Goal: Task Accomplishment & Management: Manage account settings

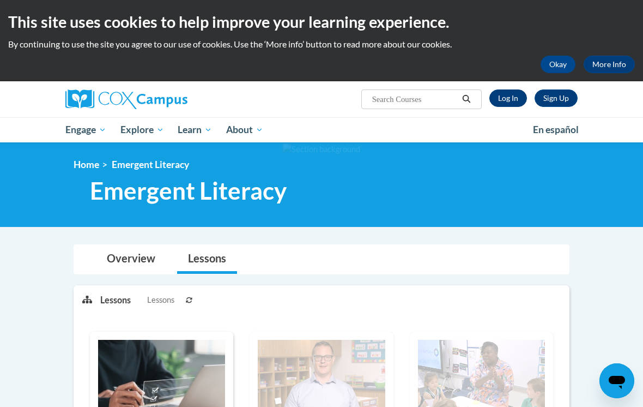
click at [512, 102] on link "Log In" at bounding box center [509, 97] width 38 height 17
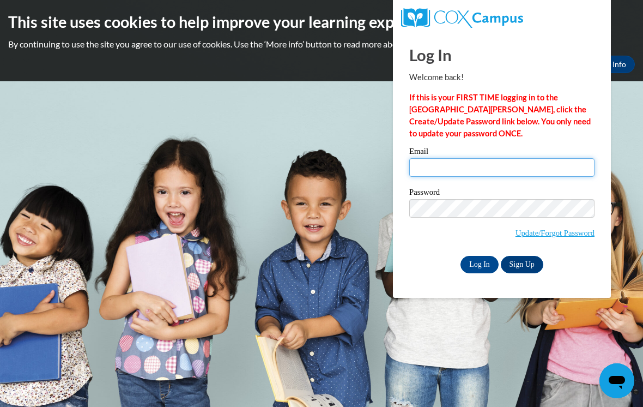
type input "dhathorn@prvoinc.org"
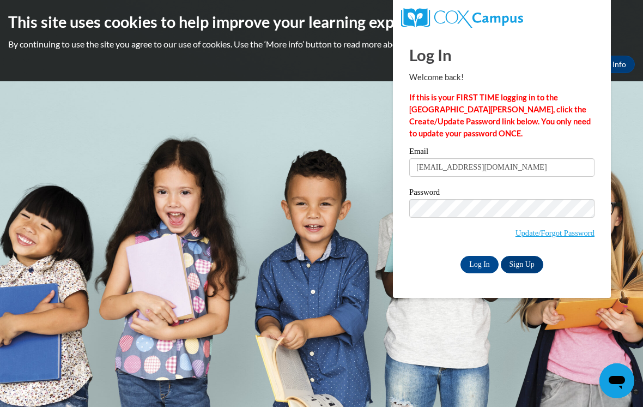
click at [480, 263] on input "Log In" at bounding box center [480, 264] width 38 height 17
click at [471, 272] on input "Log In" at bounding box center [480, 264] width 38 height 17
click at [477, 268] on input "Log In" at bounding box center [480, 264] width 38 height 17
click at [482, 262] on input "Log In" at bounding box center [480, 264] width 38 height 17
click at [496, 256] on div "Log In Sign Up" at bounding box center [502, 264] width 185 height 17
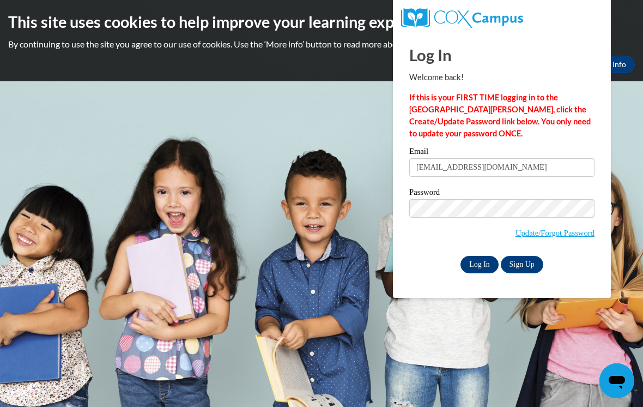
click at [482, 264] on input "Log In" at bounding box center [480, 264] width 38 height 17
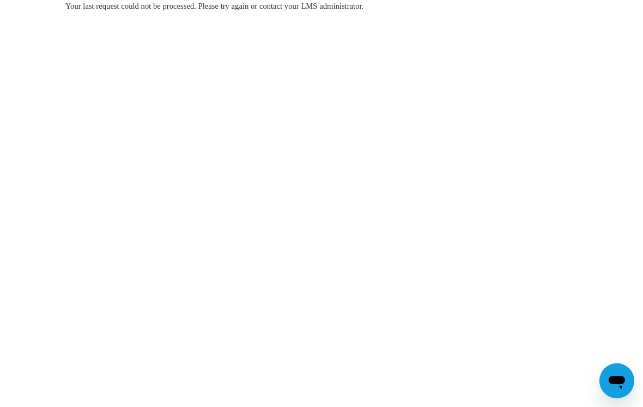
click at [453, 184] on body "Your last request could not be processed. Please try again or contact your LMS …" at bounding box center [321, 203] width 643 height 407
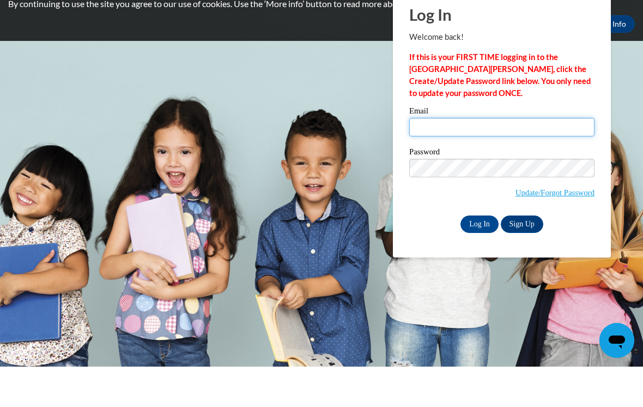
type input "[EMAIL_ADDRESS][DOMAIN_NAME]"
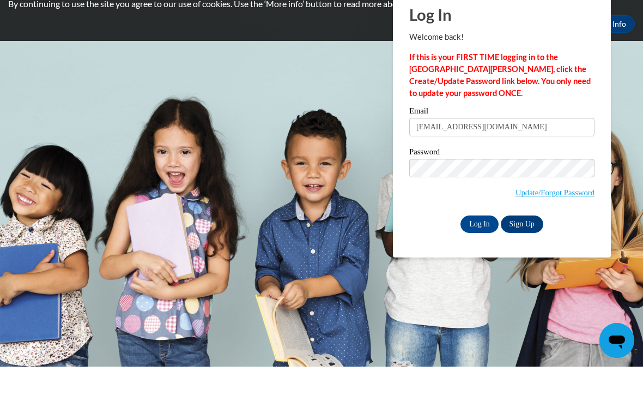
click at [480, 256] on input "Log In" at bounding box center [480, 264] width 38 height 17
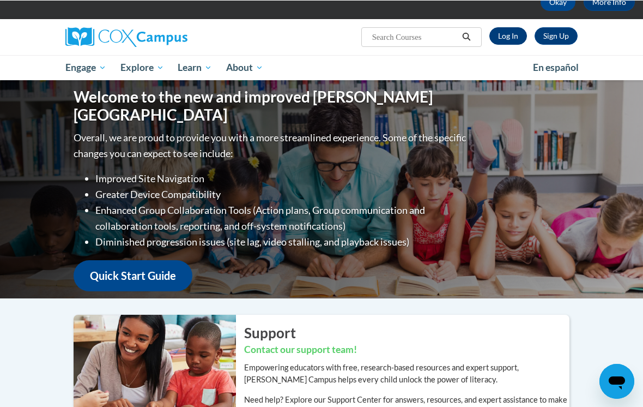
scroll to position [62, 0]
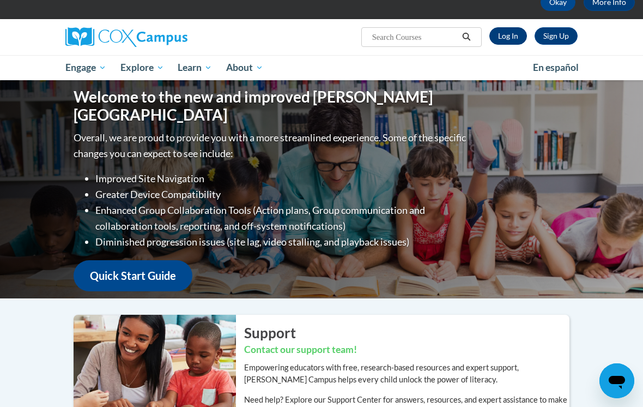
click at [512, 33] on link "Log In" at bounding box center [509, 35] width 38 height 17
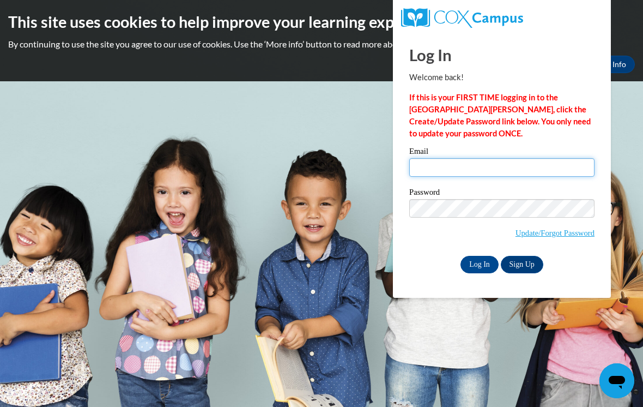
type input "dhathorn@prvoinc.org"
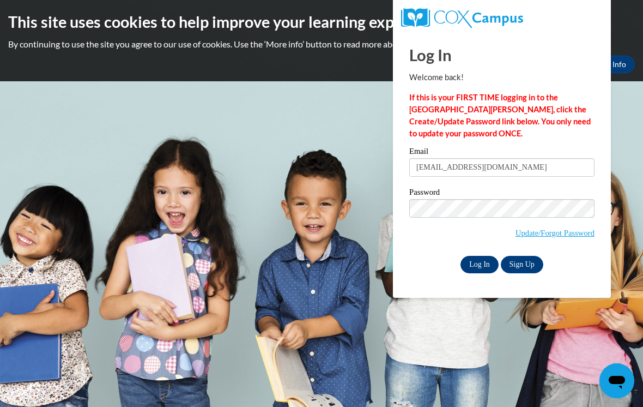
click at [476, 256] on input "Log In" at bounding box center [480, 264] width 38 height 17
click at [481, 267] on input "Log In" at bounding box center [480, 264] width 38 height 17
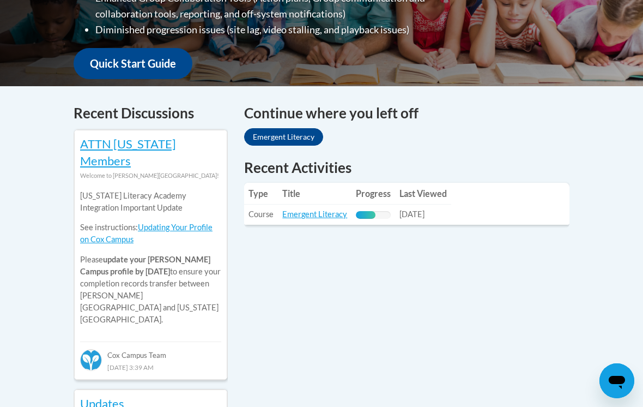
scroll to position [370, 0]
